Goal: Information Seeking & Learning: Learn about a topic

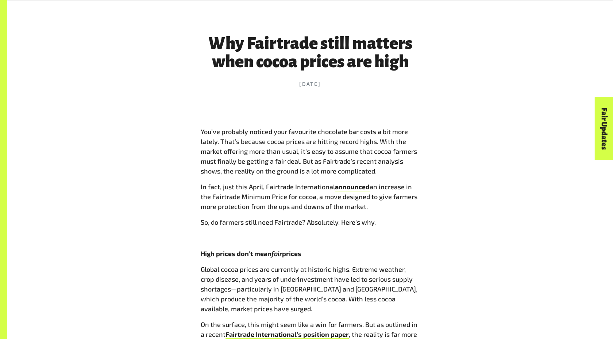
scroll to position [286, 0]
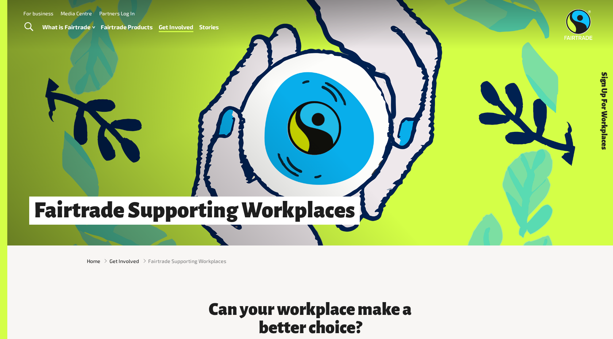
click at [144, 25] on link "Fairtrade Products" at bounding box center [127, 27] width 52 height 11
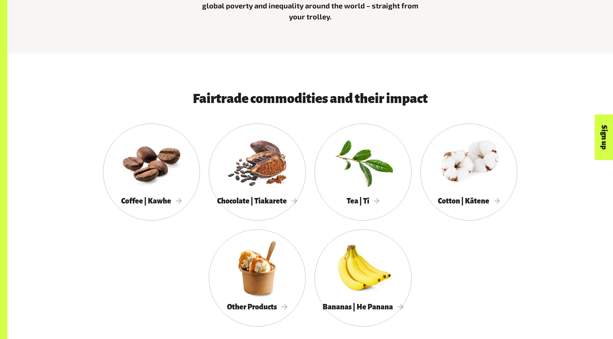
scroll to position [366, 0]
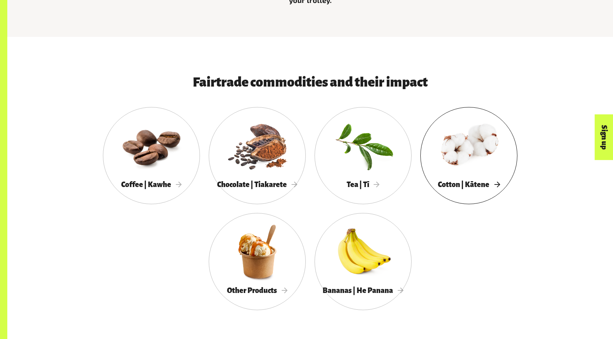
click at [475, 157] on div at bounding box center [469, 145] width 97 height 63
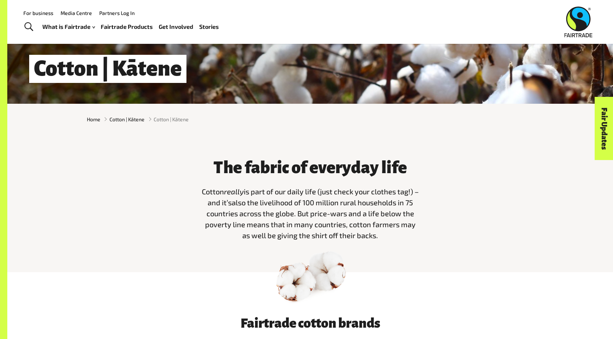
scroll to position [105, 0]
